Goal: Check status: Check status

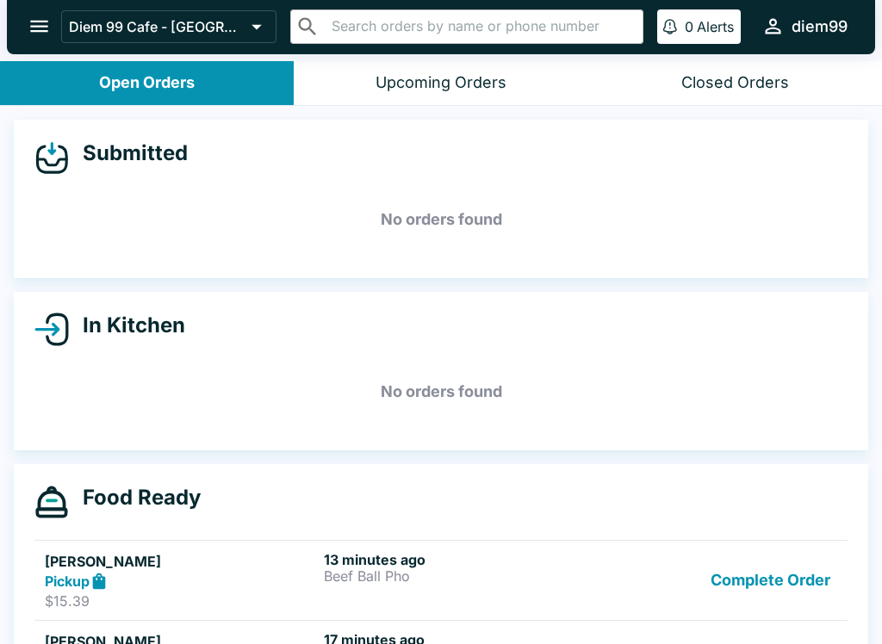
scroll to position [96, 0]
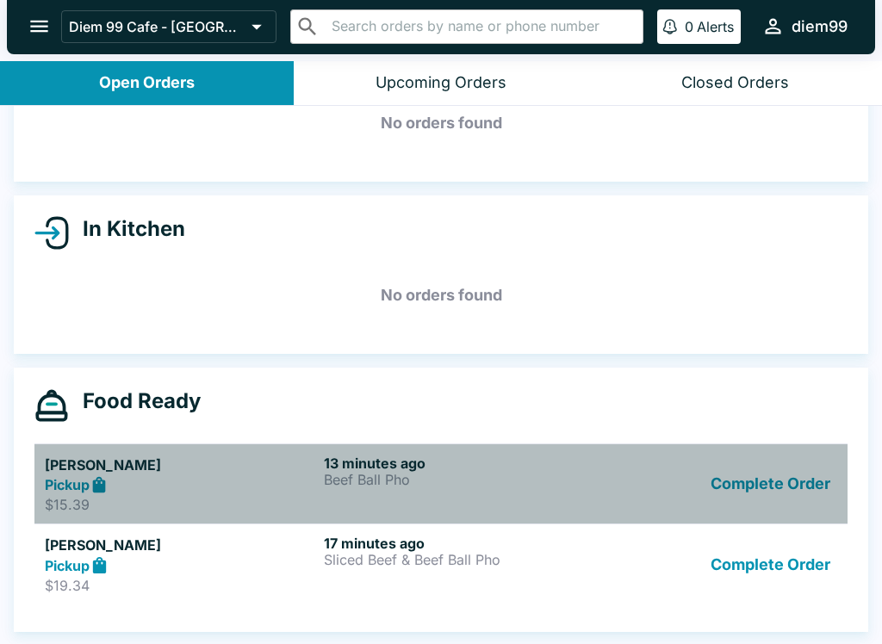
click at [279, 479] on div "Pickup" at bounding box center [181, 486] width 272 height 20
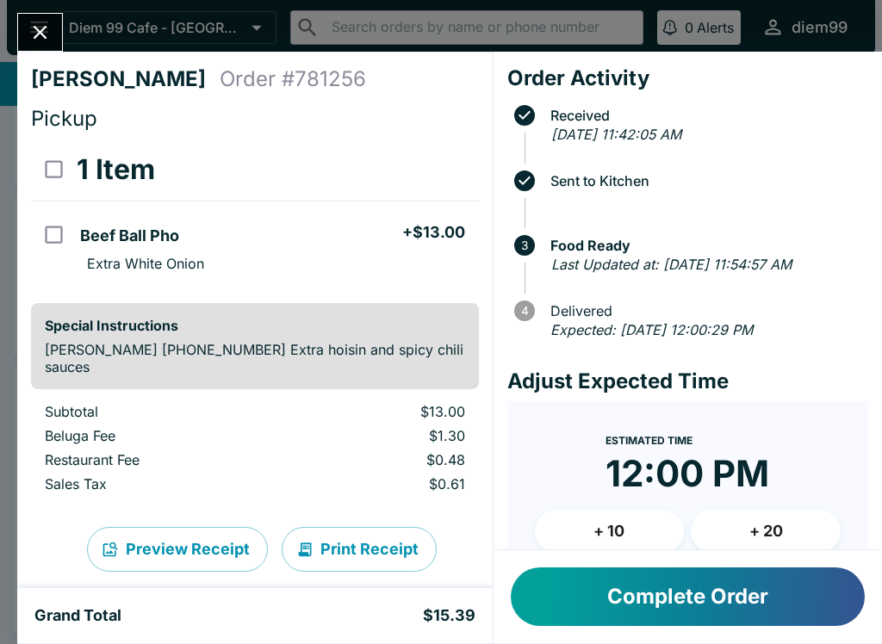
click at [91, 54] on div "[PERSON_NAME] Order # 781256 Pickup 1 Item Beef Ball Pho + $13.00 Extra White O…" at bounding box center [255, 320] width 476 height 537
click at [27, 40] on button "Close" at bounding box center [40, 32] width 44 height 37
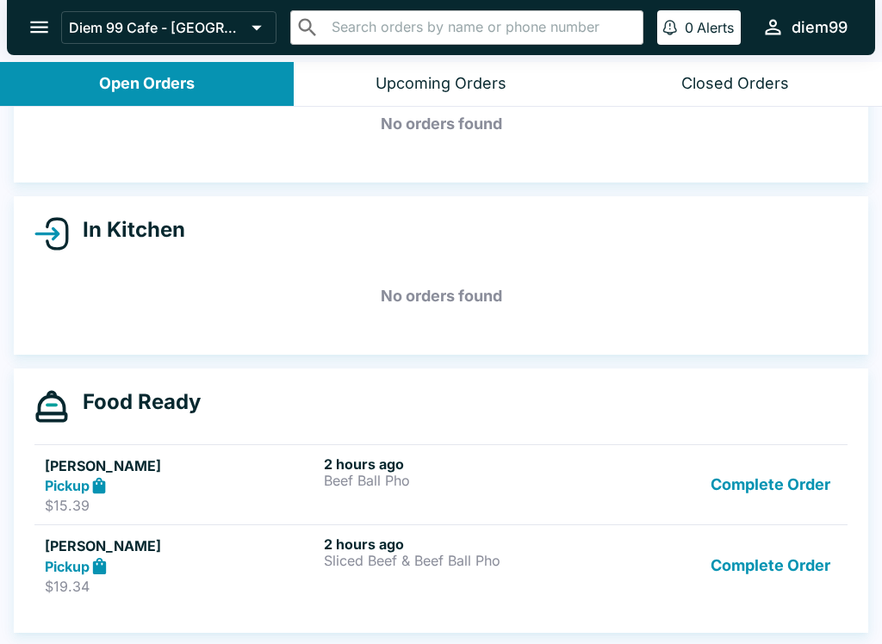
click at [271, 489] on div "Pickup" at bounding box center [181, 486] width 272 height 20
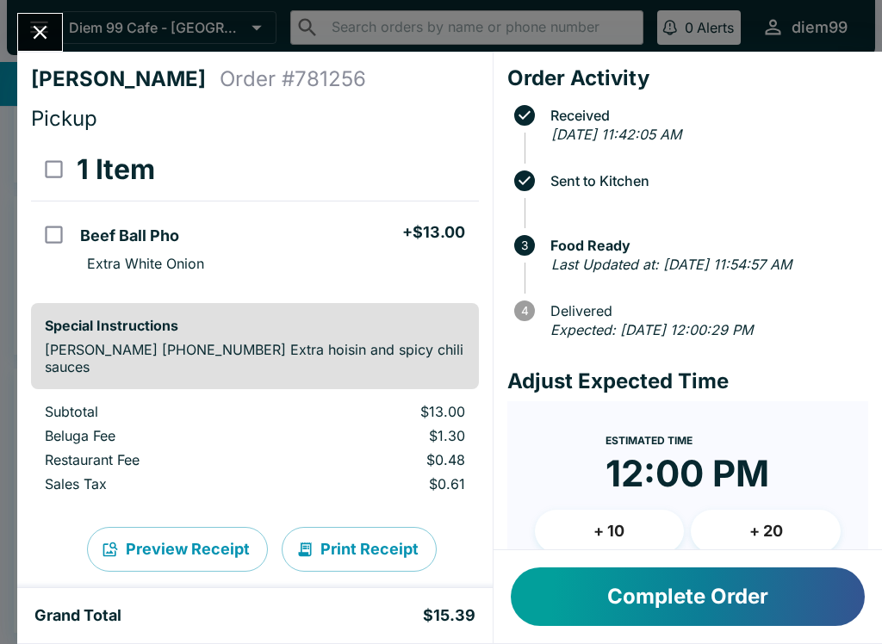
click at [337, 557] on button "Print Receipt" at bounding box center [359, 549] width 155 height 45
click at [61, 36] on button "Close" at bounding box center [40, 32] width 44 height 37
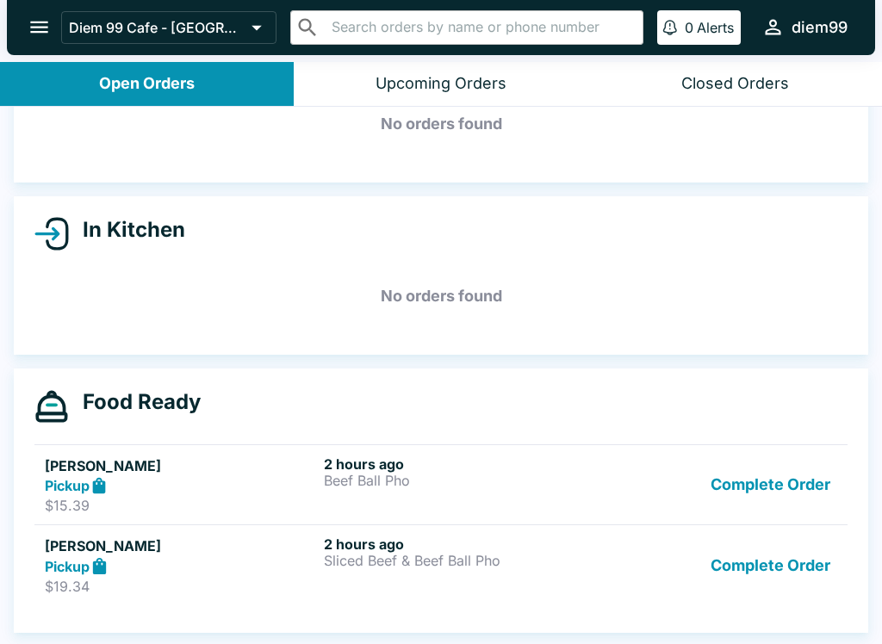
click at [215, 561] on div "Pickup" at bounding box center [181, 567] width 272 height 20
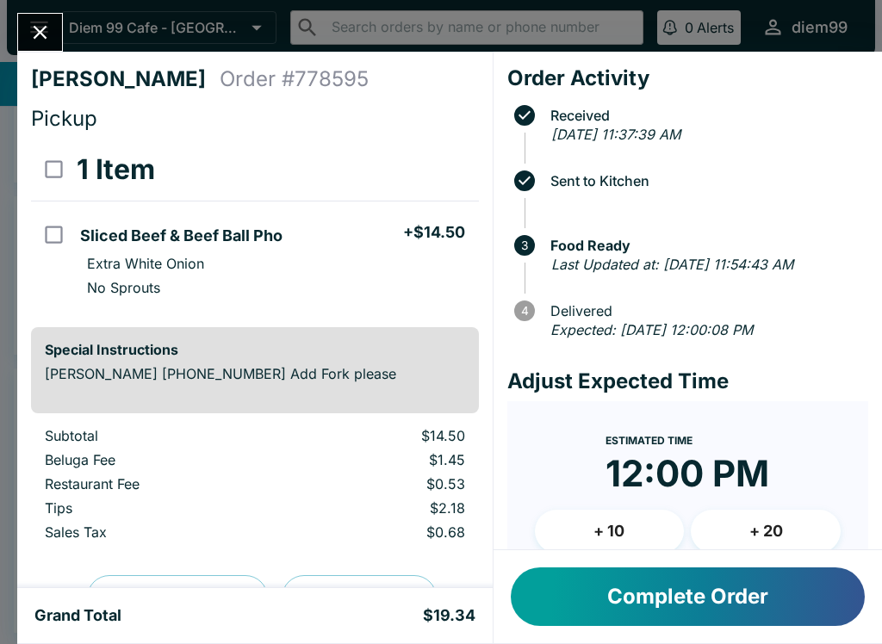
click at [53, 28] on button "Close" at bounding box center [40, 32] width 44 height 37
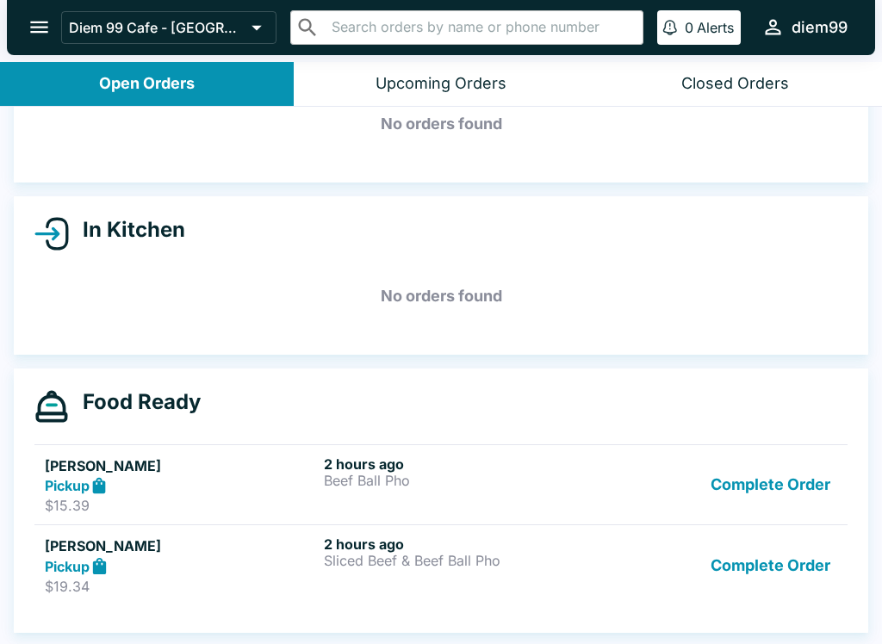
scroll to position [3, 0]
